Goal: Transaction & Acquisition: Obtain resource

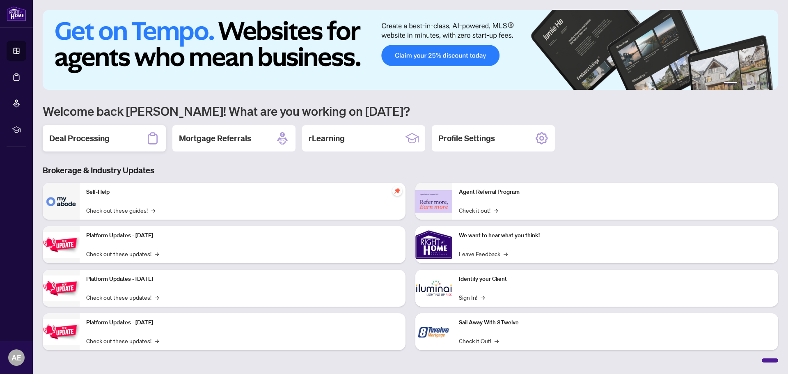
click at [105, 136] on h2 "Deal Processing" at bounding box center [79, 138] width 60 height 11
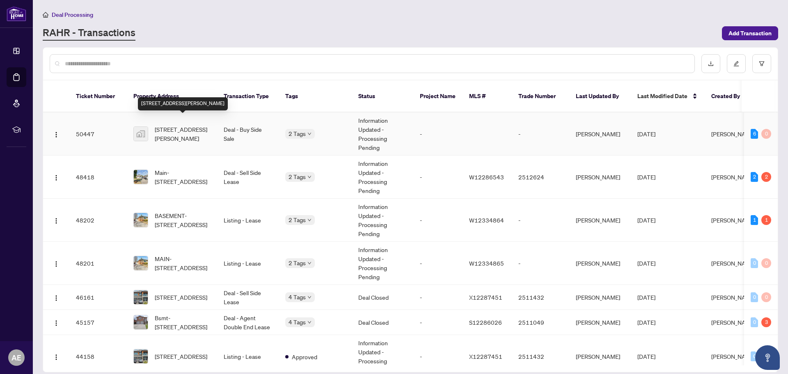
click at [177, 127] on span "[STREET_ADDRESS][PERSON_NAME]" at bounding box center [183, 134] width 56 height 18
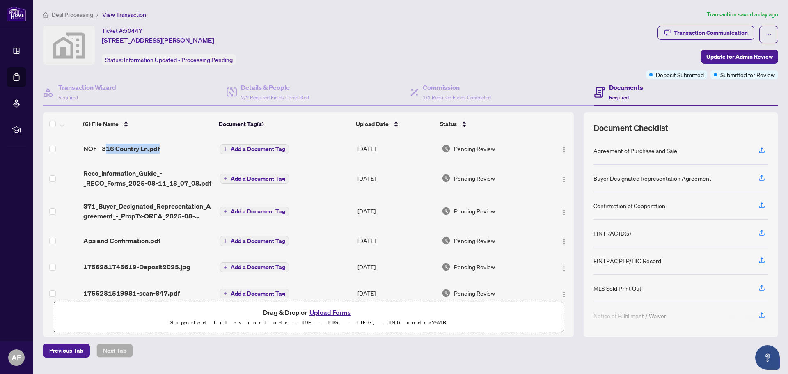
drag, startPoint x: 107, startPoint y: 147, endPoint x: 219, endPoint y: 151, distance: 112.1
click at [219, 151] on tr "NOF - 316 Country Ln.pdf Add a Document Tag [DATE] Pending Review" at bounding box center [308, 148] width 531 height 26
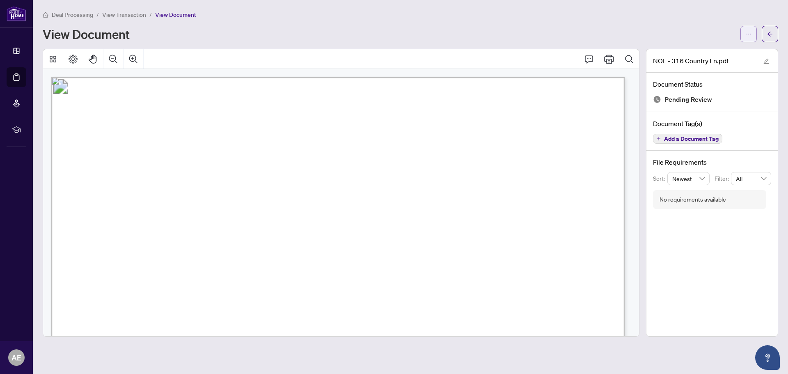
click at [751, 32] on icon "ellipsis" at bounding box center [749, 34] width 6 height 6
click at [710, 52] on span "Download" at bounding box center [719, 51] width 62 height 9
click at [767, 34] on icon "arrow-left" at bounding box center [770, 34] width 6 height 6
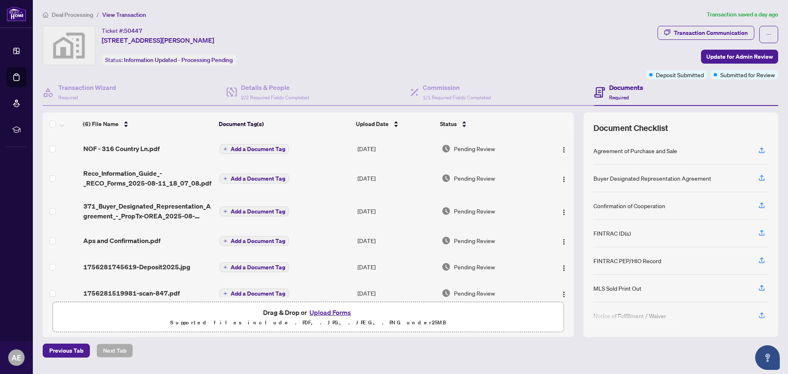
scroll to position [11, 0]
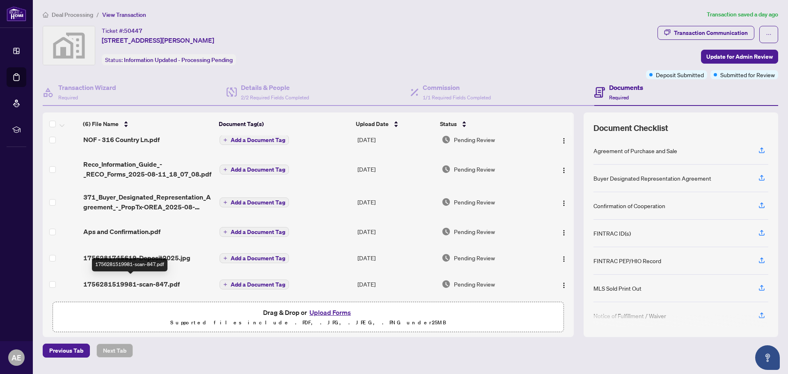
click at [152, 279] on span "1756281519981-scan-847.pdf" at bounding box center [131, 284] width 96 height 10
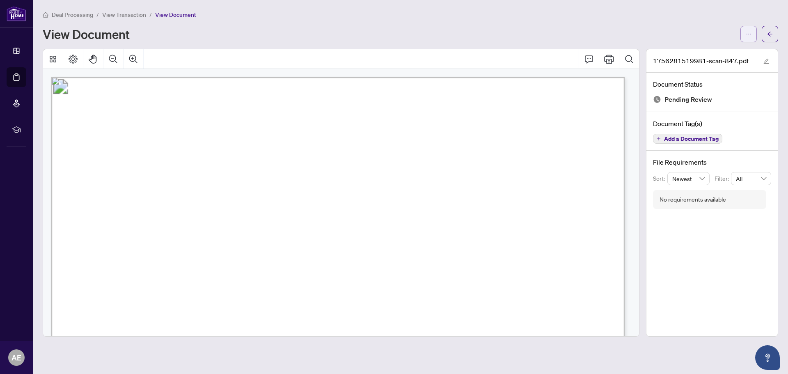
click at [756, 33] on button "button" at bounding box center [748, 34] width 16 height 16
click at [710, 53] on span "Download" at bounding box center [719, 51] width 62 height 9
click at [769, 34] on icon "arrow-left" at bounding box center [769, 34] width 5 height 5
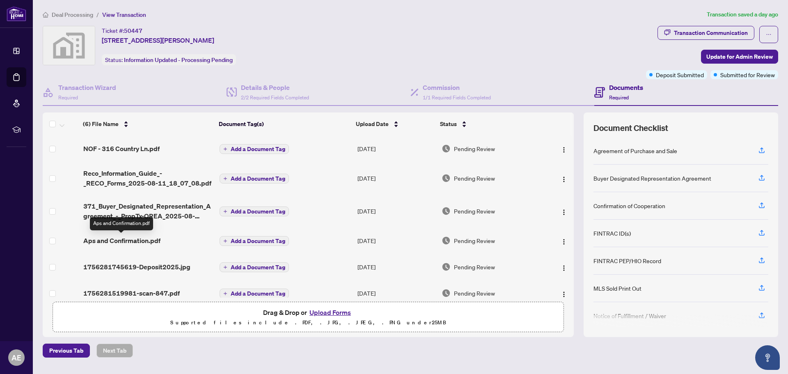
click at [128, 239] on span "Aps and Confirmation.pdf" at bounding box center [121, 241] width 77 height 10
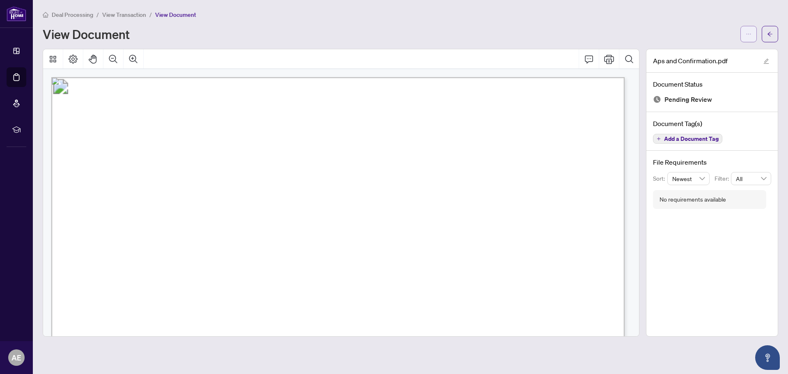
click at [747, 28] on span "button" at bounding box center [749, 33] width 6 height 13
click at [705, 49] on span "Download" at bounding box center [719, 51] width 62 height 9
